Goal: Task Accomplishment & Management: Complete application form

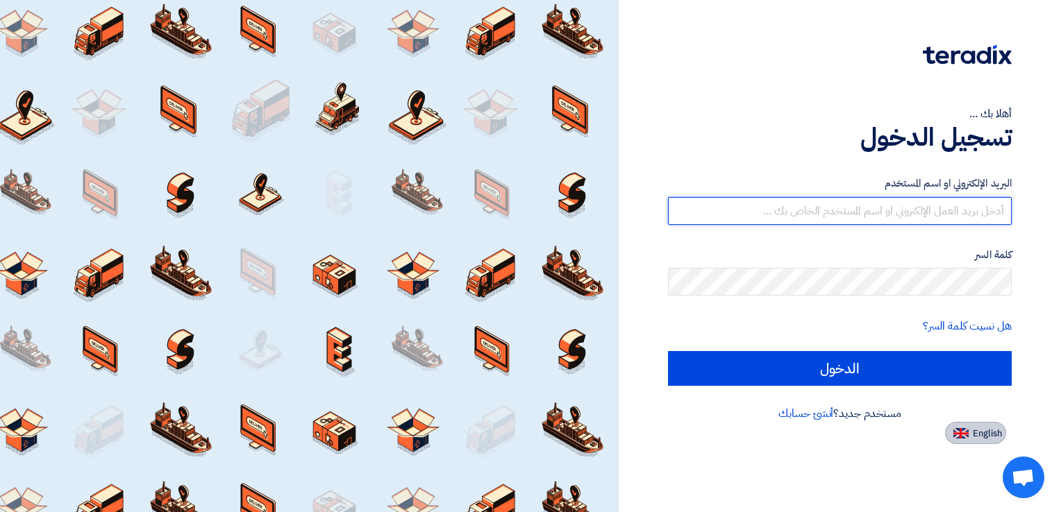
type input "[PERSON_NAME][EMAIL_ADDRESS][DOMAIN_NAME]"
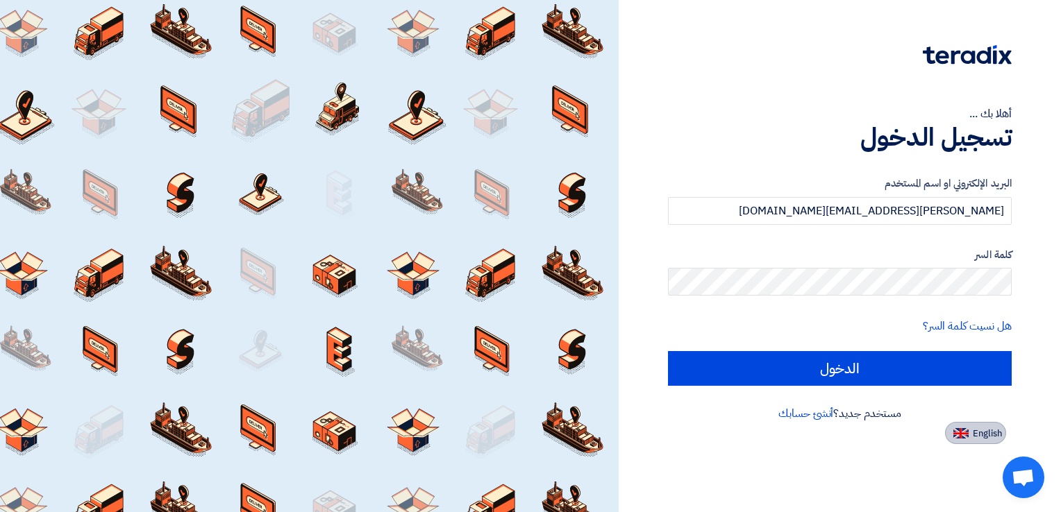
click at [991, 434] on span "English" at bounding box center [987, 434] width 29 height 10
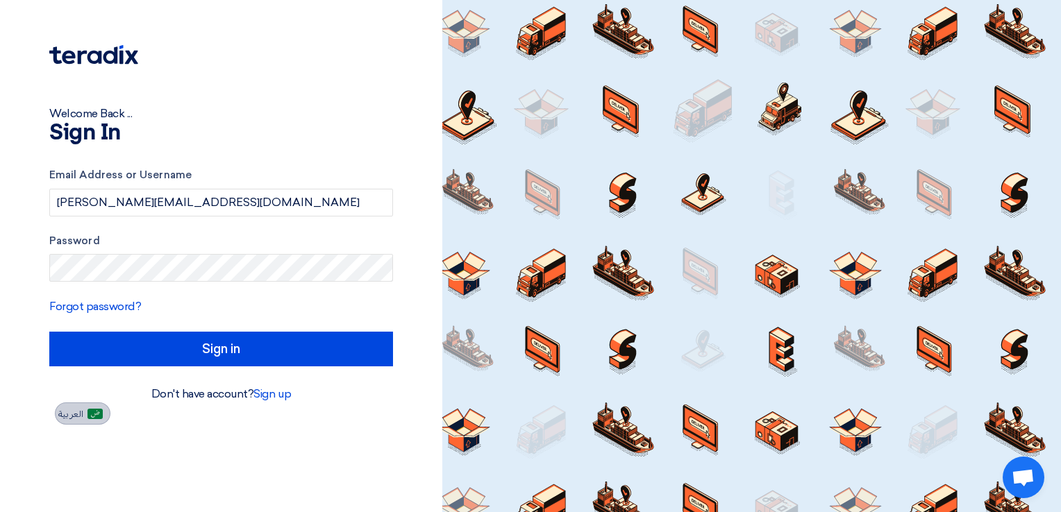
type input "Sign in"
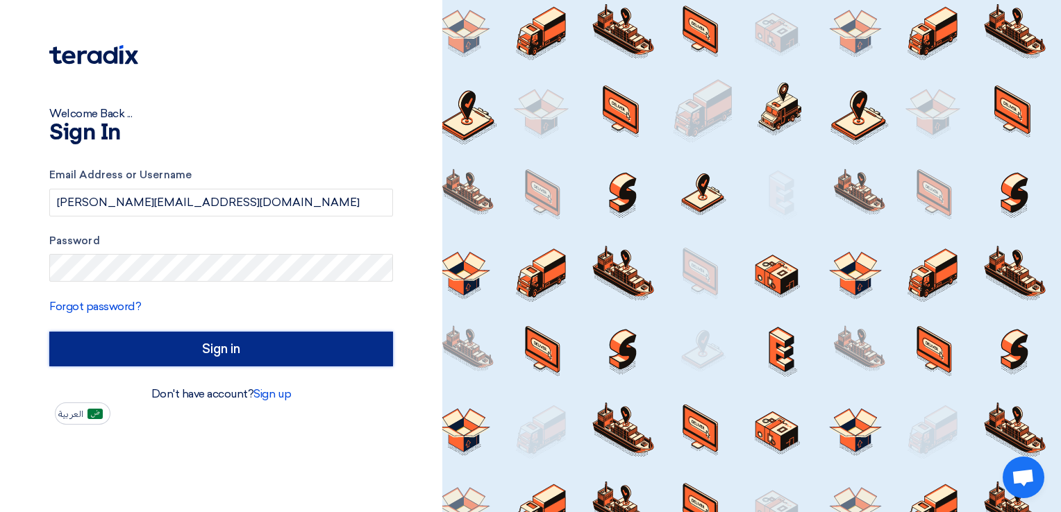
click at [145, 349] on input "Sign in" at bounding box center [221, 349] width 344 height 35
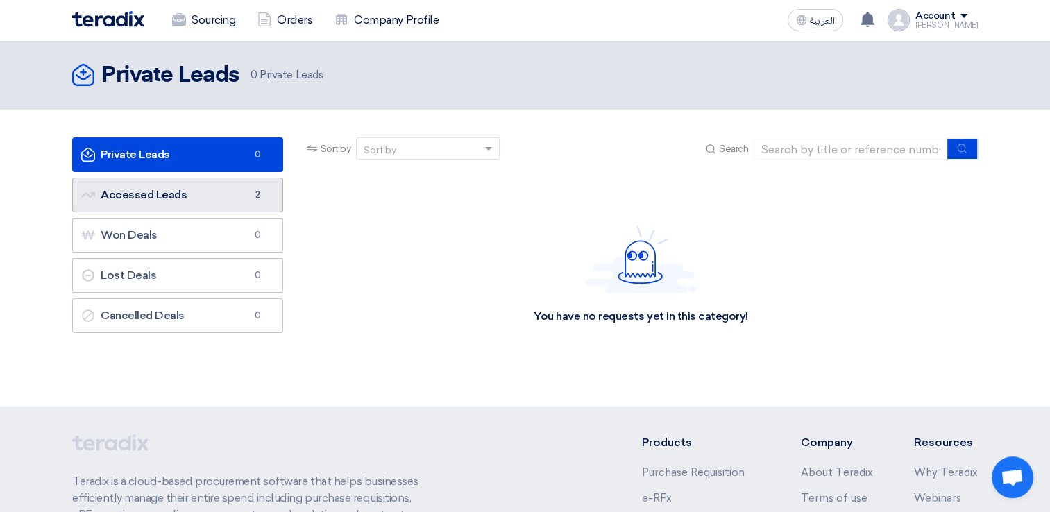
click at [131, 197] on link "Accessed Leads Accessed Leads 2" at bounding box center [177, 195] width 211 height 35
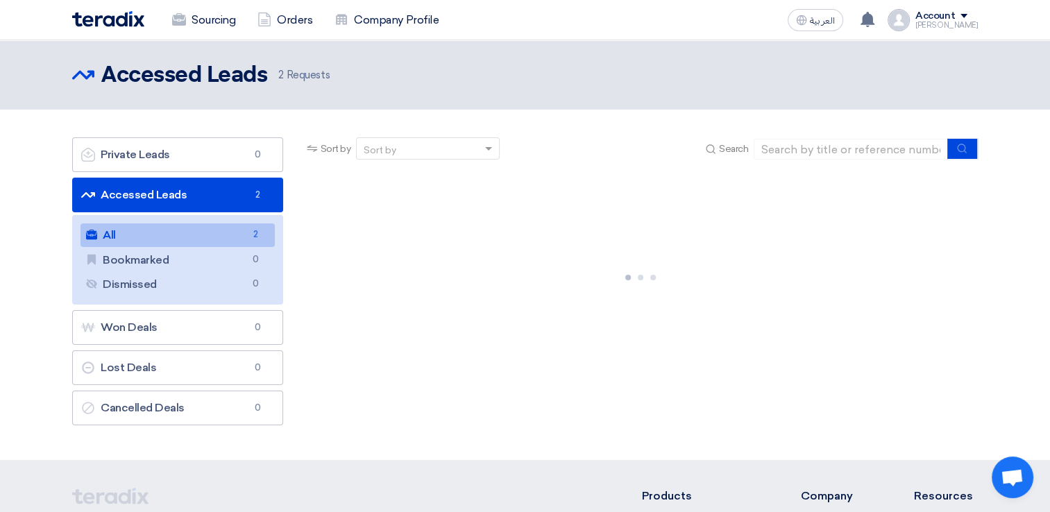
click at [128, 235] on link "All All 2" at bounding box center [178, 236] width 194 height 24
click at [127, 235] on link "All All 2" at bounding box center [178, 236] width 194 height 24
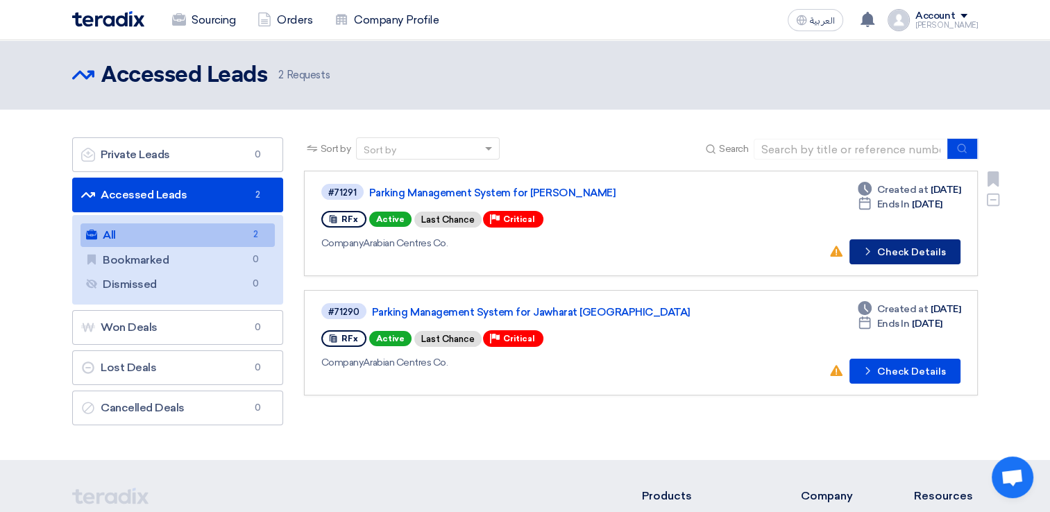
click at [921, 255] on button "Check details Check Details" at bounding box center [905, 252] width 111 height 25
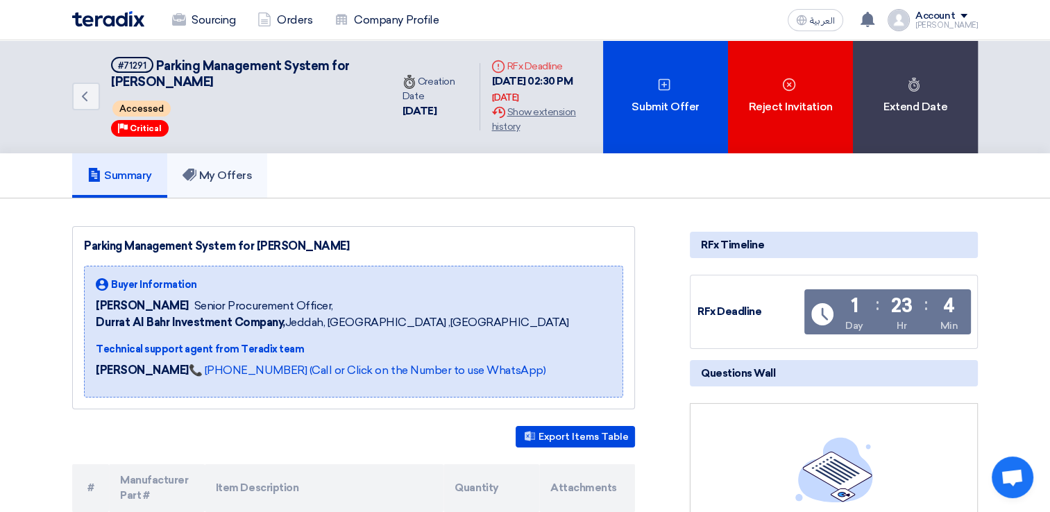
click at [235, 181] on link "My Offers" at bounding box center [217, 175] width 101 height 44
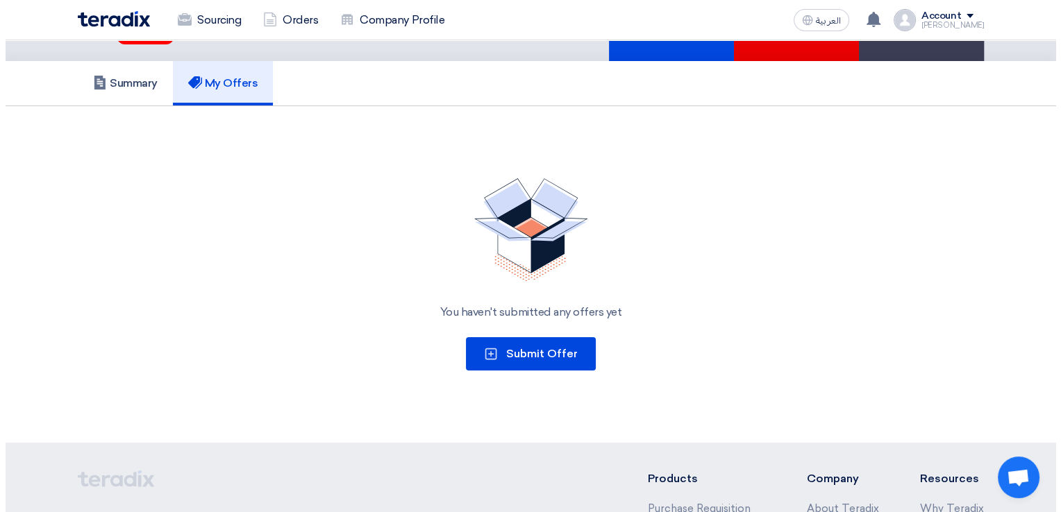
scroll to position [208, 0]
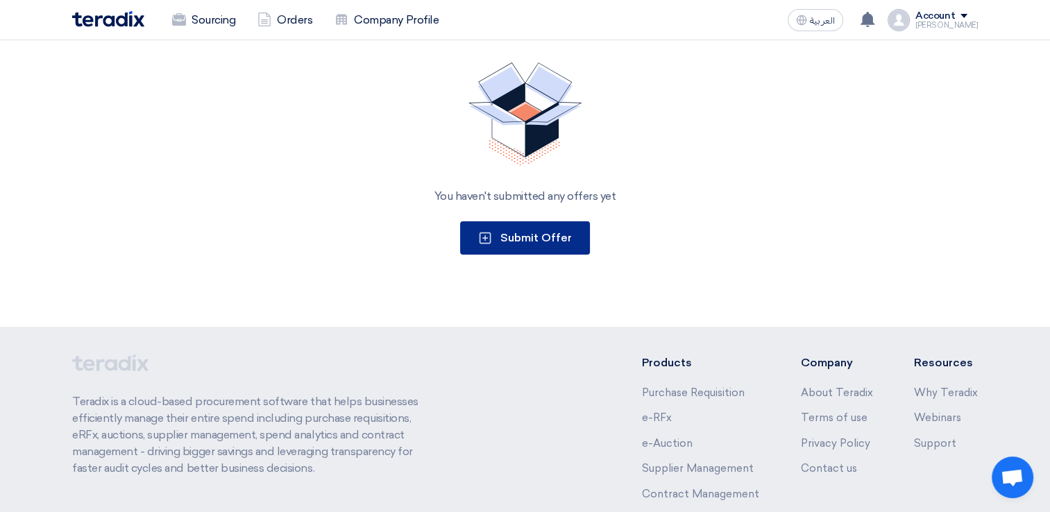
click at [535, 240] on span "Submit Offer" at bounding box center [537, 237] width 72 height 13
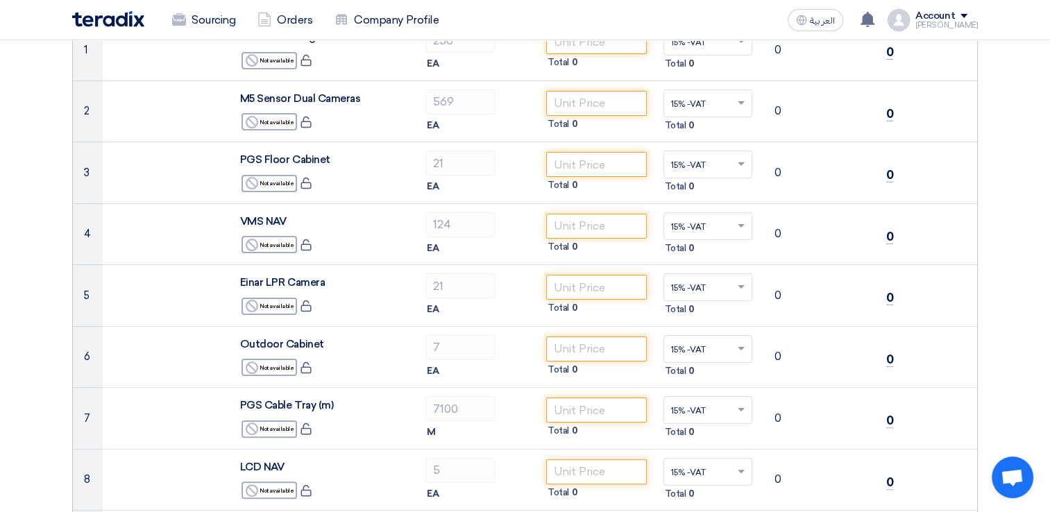
scroll to position [139, 0]
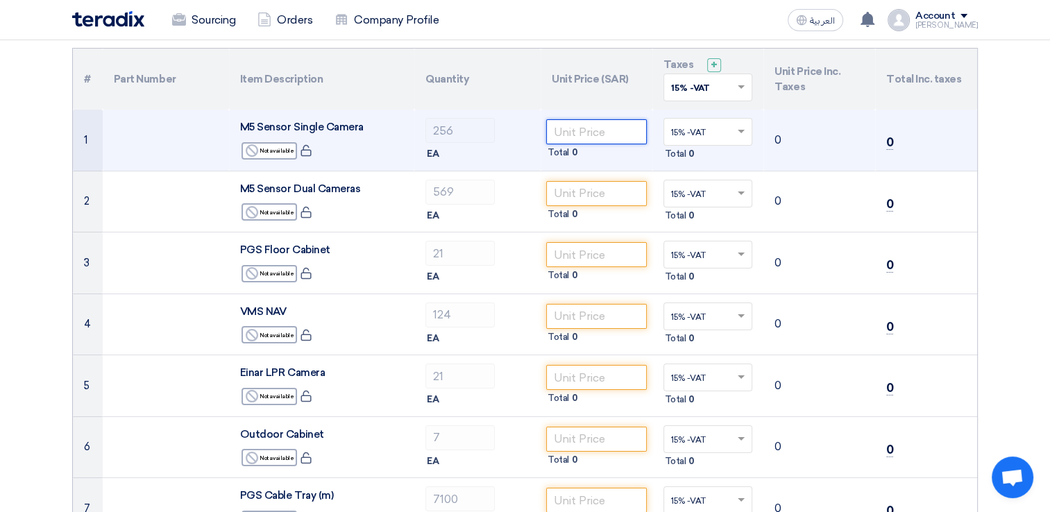
click at [587, 137] on input "number" at bounding box center [596, 131] width 101 height 25
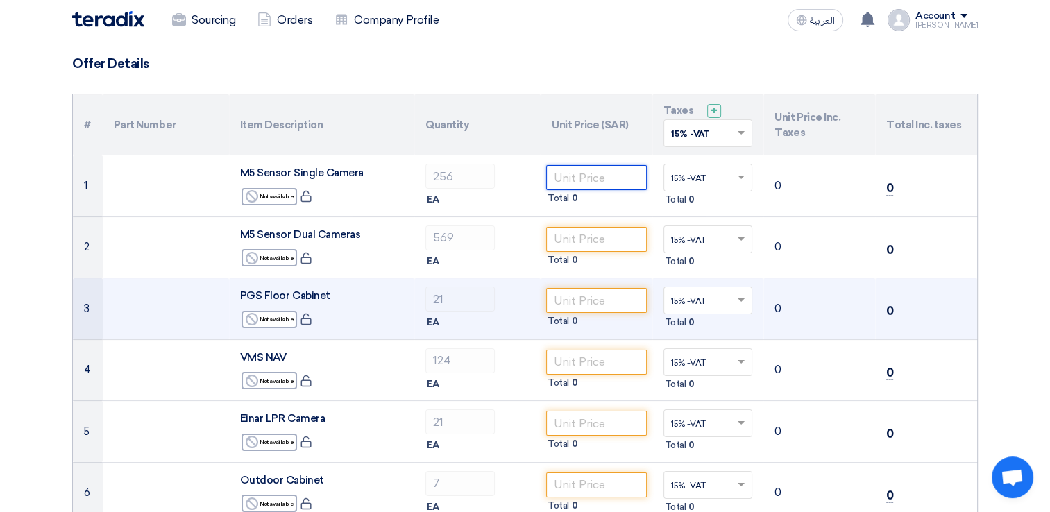
scroll to position [0, 0]
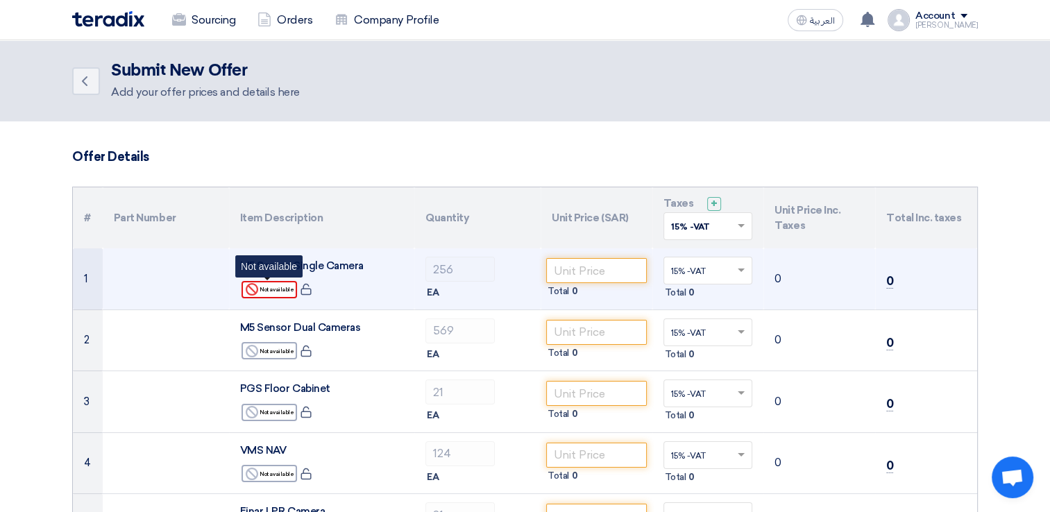
click at [271, 286] on div "Reject Not available" at bounding box center [270, 289] width 56 height 17
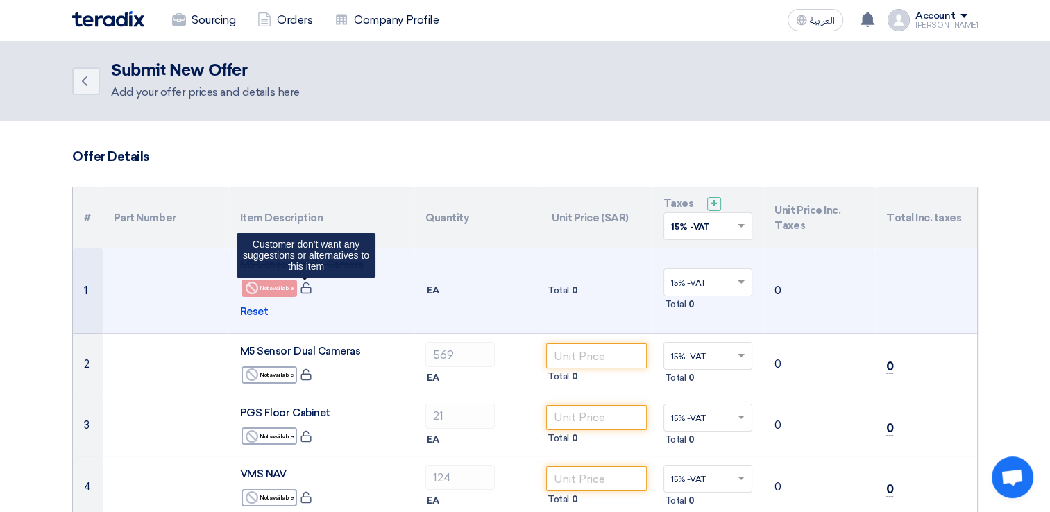
click at [301, 290] on use at bounding box center [306, 289] width 10 height 12
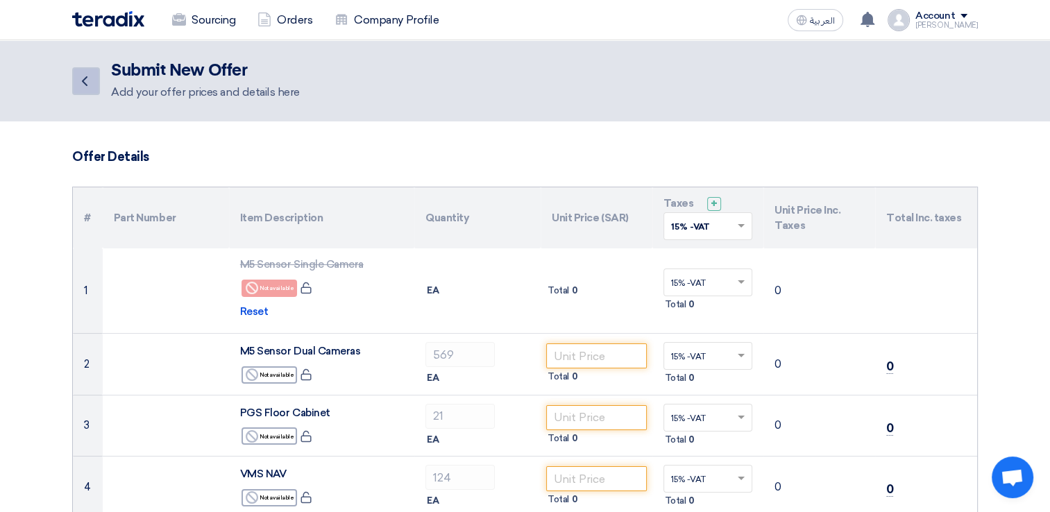
click at [90, 80] on icon "Back" at bounding box center [84, 81] width 17 height 17
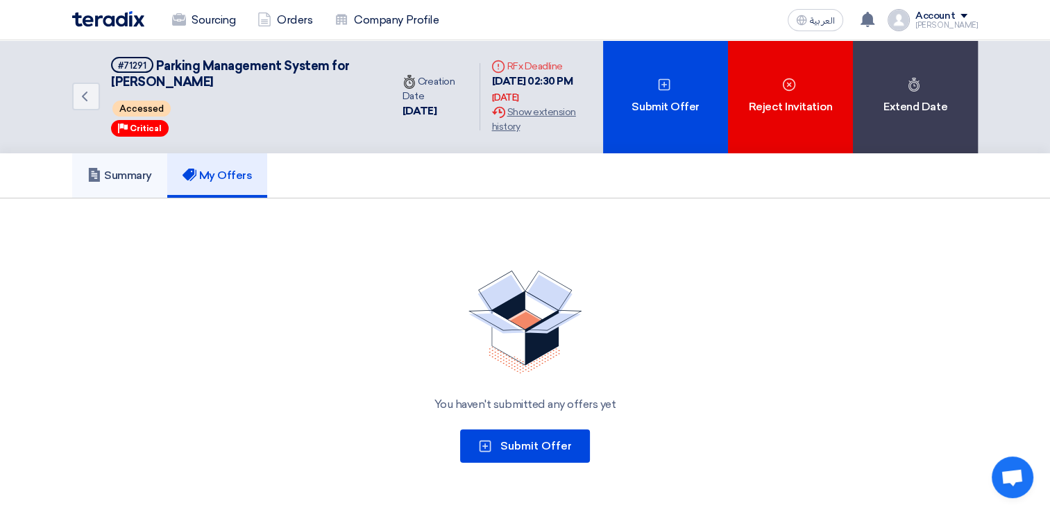
click at [133, 178] on h5 "Summary" at bounding box center [119, 176] width 65 height 14
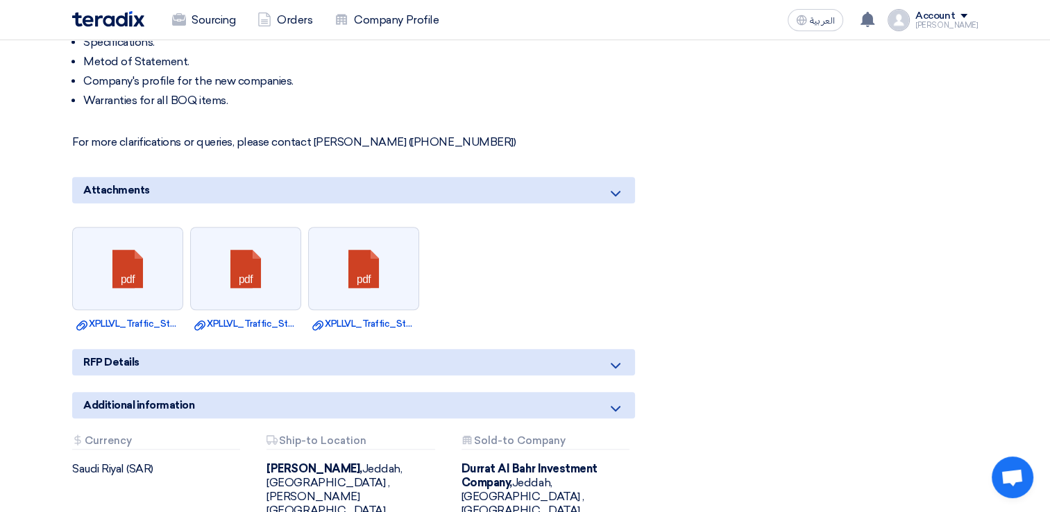
scroll to position [1041, 0]
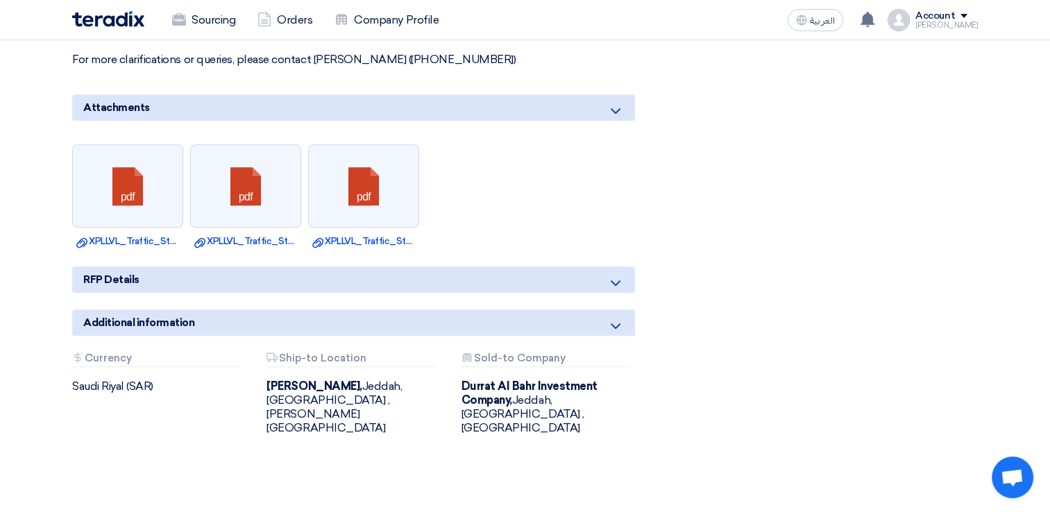
click at [611, 279] on icon at bounding box center [615, 283] width 17 height 17
click at [612, 324] on icon at bounding box center [615, 326] width 17 height 17
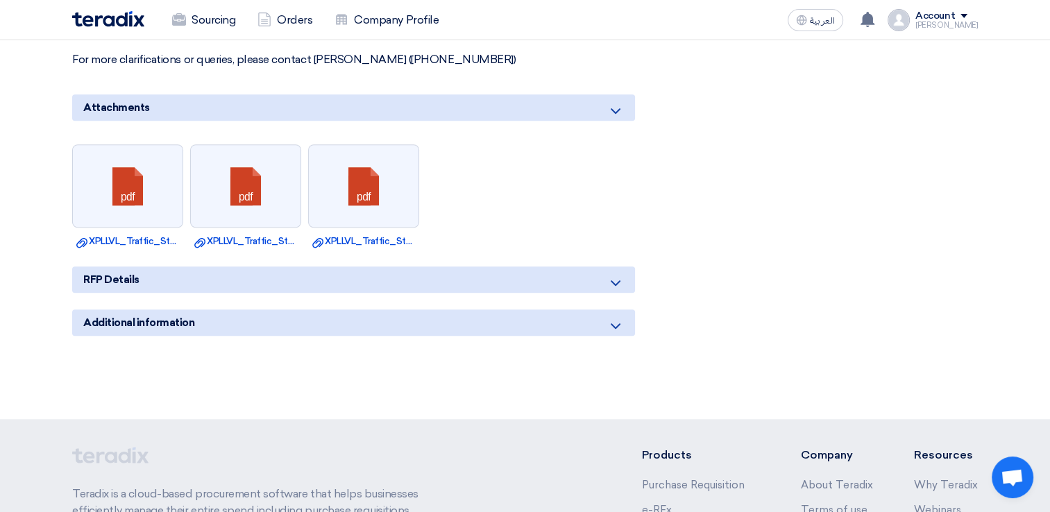
click at [612, 324] on icon at bounding box center [615, 326] width 17 height 17
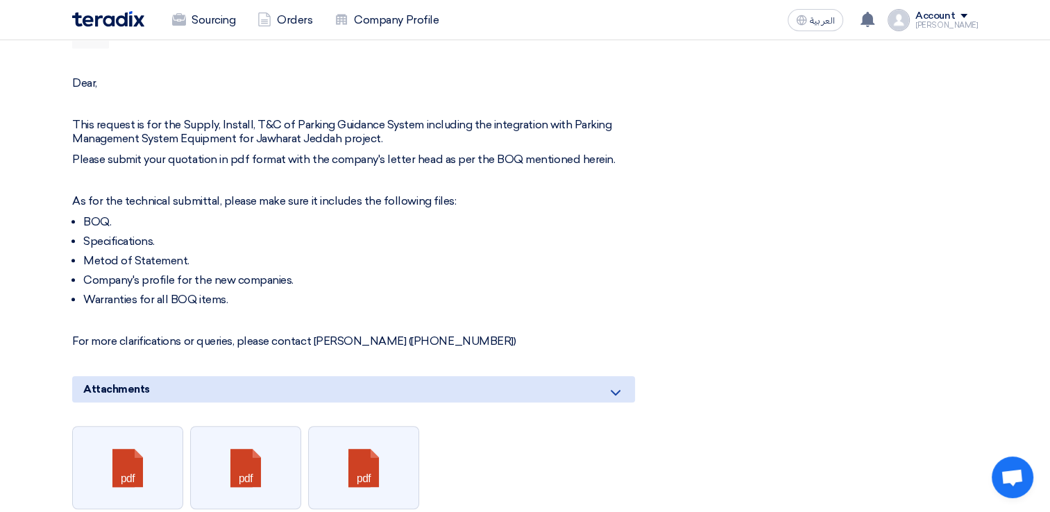
scroll to position [833, 0]
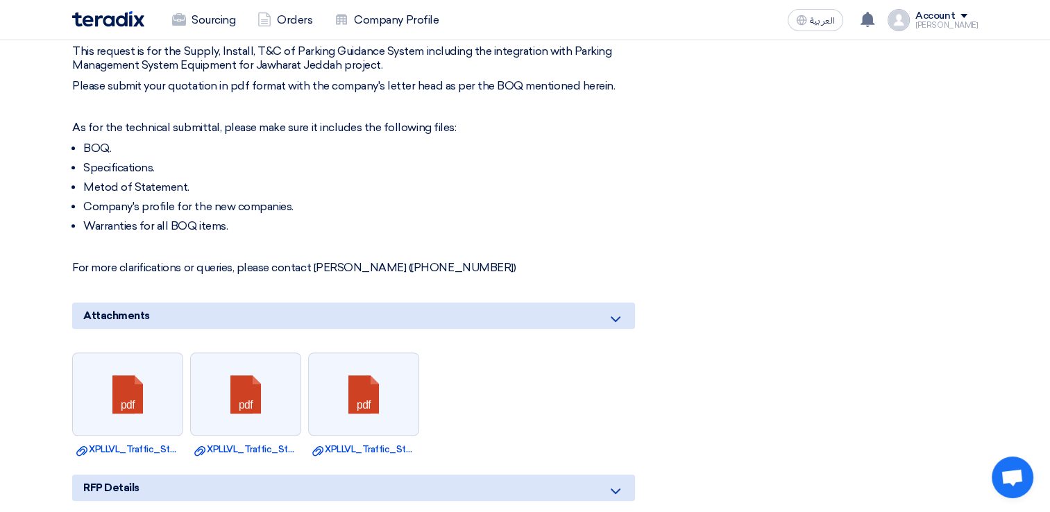
click at [165, 200] on li "Company's profile for the new companies." at bounding box center [359, 207] width 552 height 14
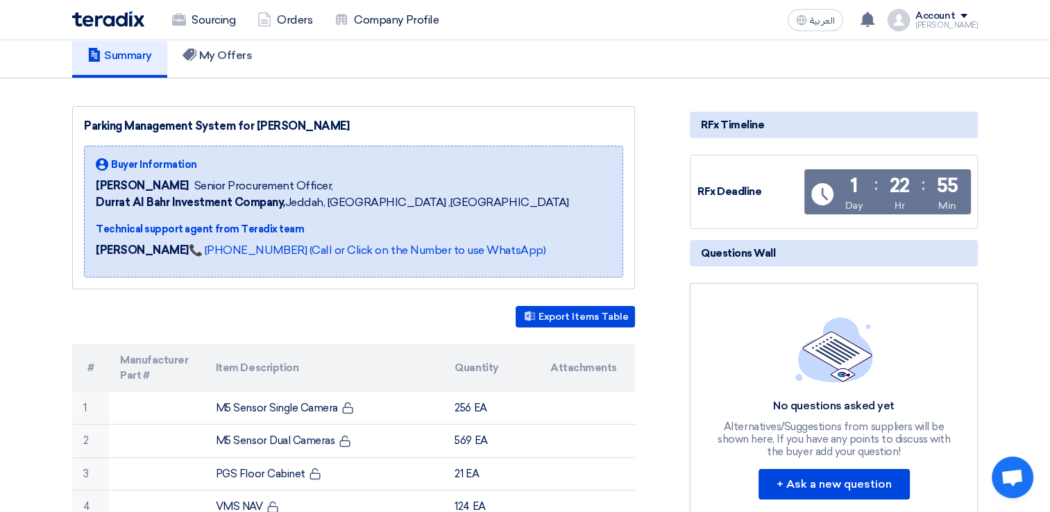
scroll to position [0, 0]
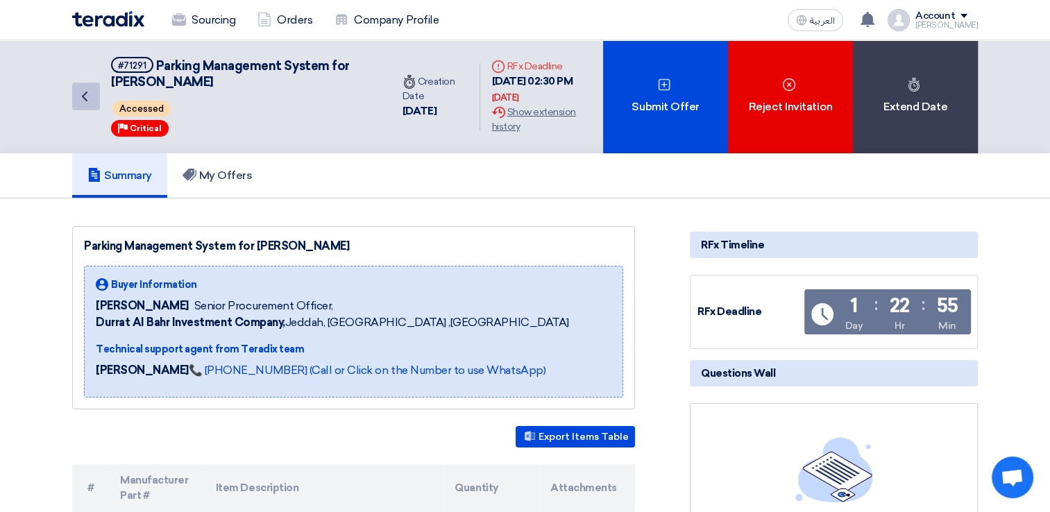
click at [78, 99] on icon "Back" at bounding box center [84, 96] width 17 height 17
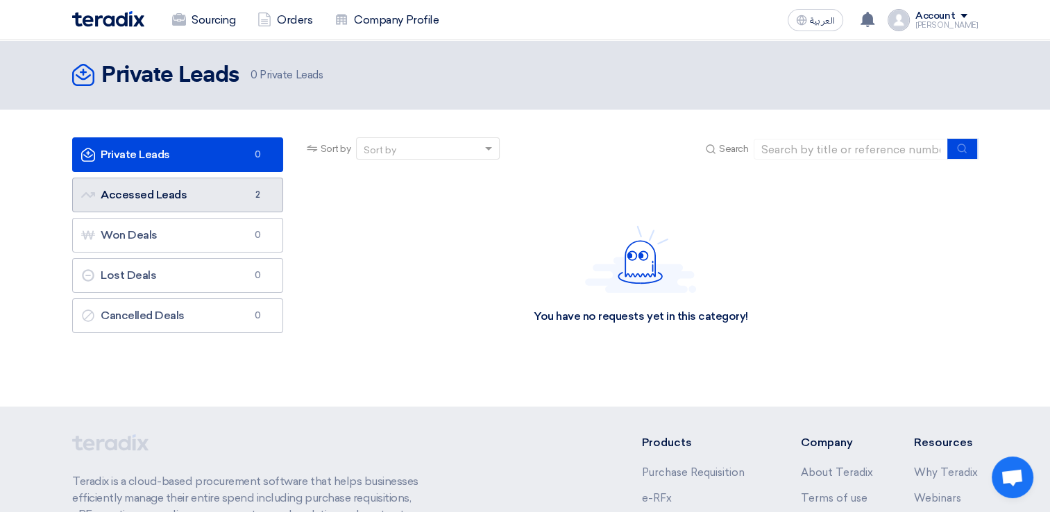
click at [164, 194] on link "Accessed Leads Accessed Leads 2" at bounding box center [177, 195] width 211 height 35
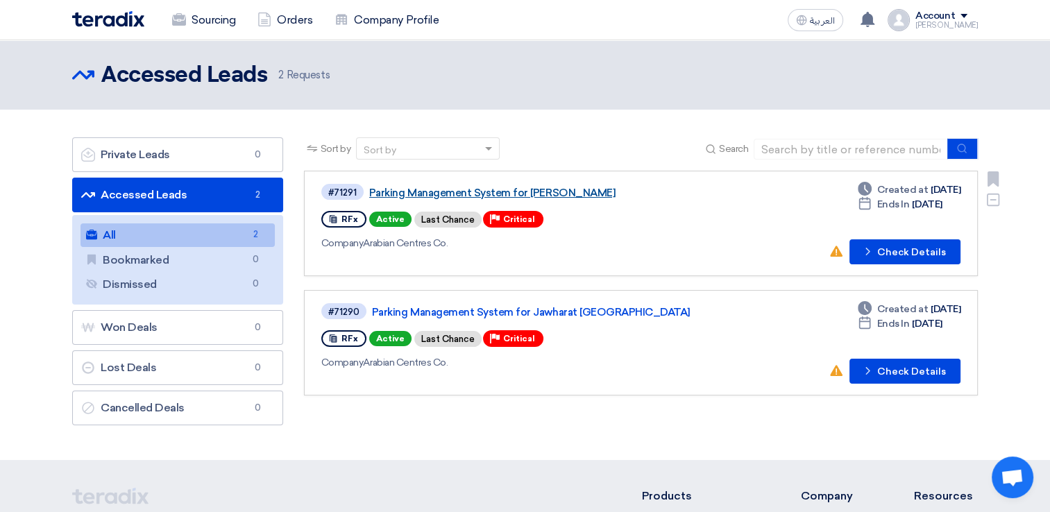
click at [555, 190] on link "Parking Management System for [PERSON_NAME]" at bounding box center [542, 193] width 347 height 12
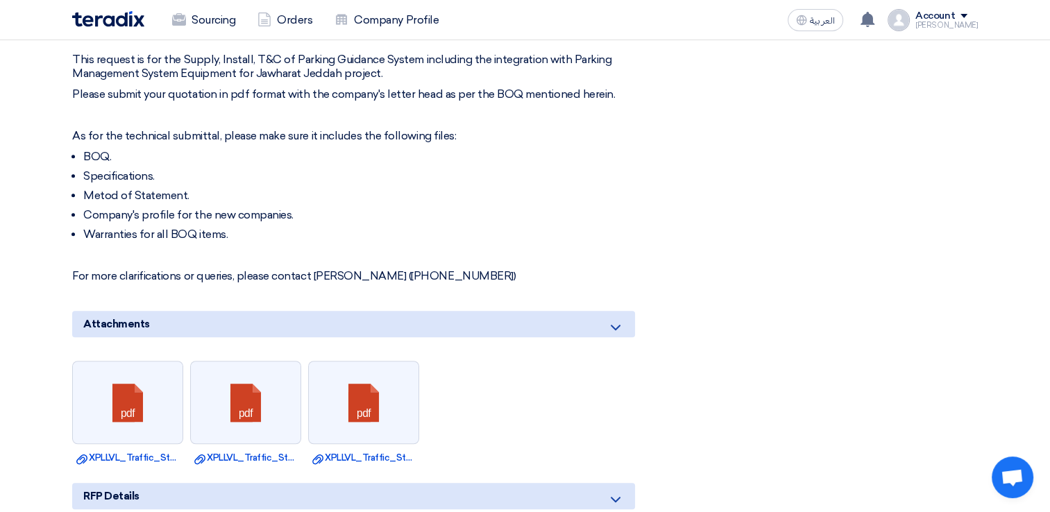
scroll to position [903, 0]
